Goal: Task Accomplishment & Management: Use online tool/utility

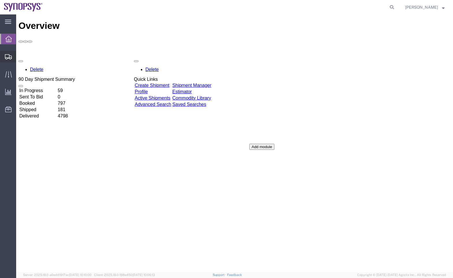
click at [9, 56] on icon at bounding box center [8, 56] width 7 height 5
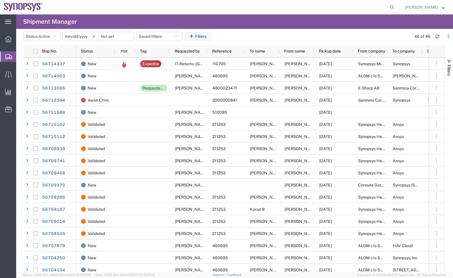
click at [264, 21] on agx-page-header "Shipment Manager" at bounding box center [234, 21] width 437 height 14
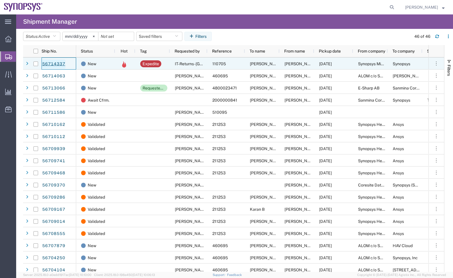
click at [54, 63] on link "56714337" at bounding box center [54, 63] width 24 height 9
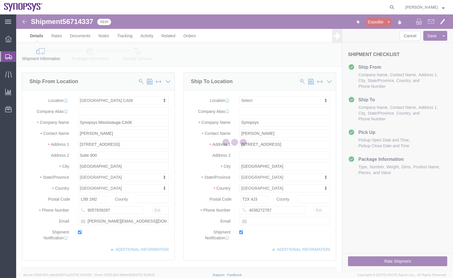
select select "63078"
select select
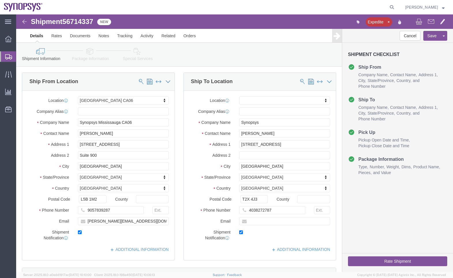
click button "Rate Shipment"
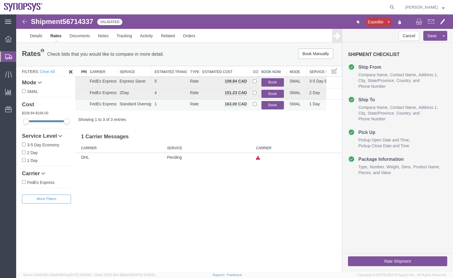
click at [274, 106] on button "Book" at bounding box center [272, 105] width 22 height 8
